Goal: Find specific page/section: Find specific page/section

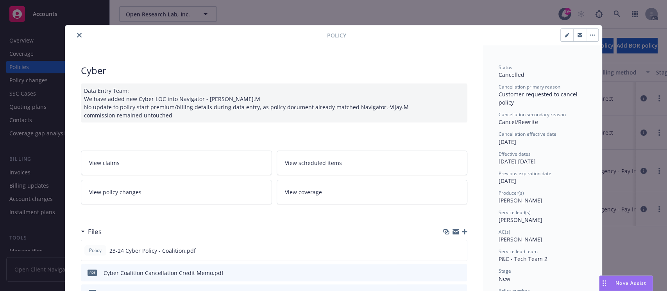
click at [77, 35] on icon "close" at bounding box center [79, 35] width 5 height 5
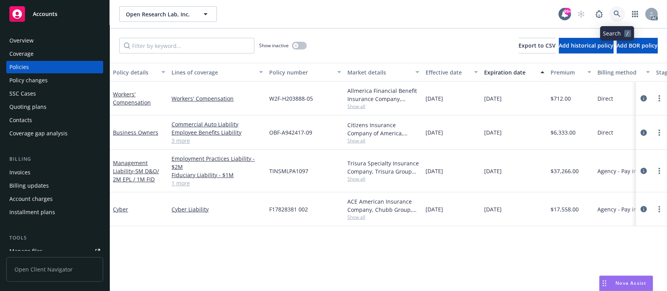
click at [613, 12] on icon at bounding box center [616, 14] width 7 height 7
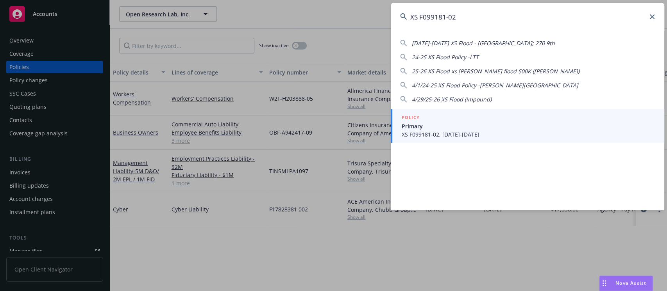
type input "XS F099181-02"
click at [490, 128] on span "Primary" at bounding box center [527, 126] width 253 height 8
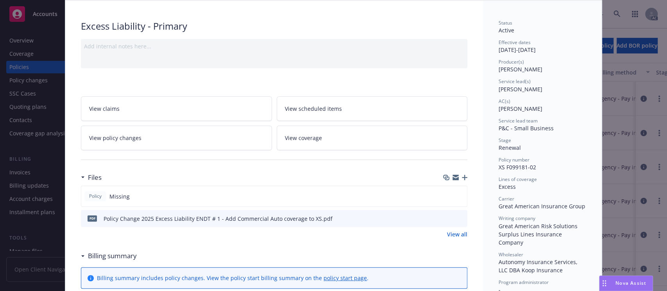
scroll to position [156, 0]
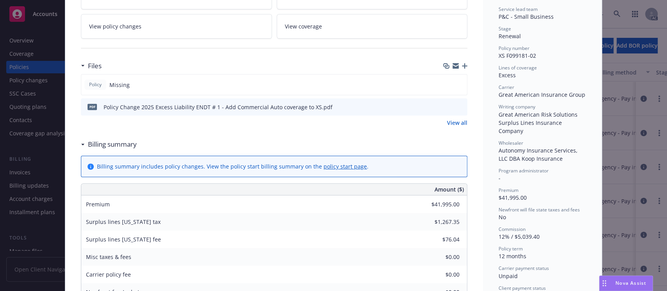
click at [457, 108] on icon "preview file" at bounding box center [459, 106] width 7 height 5
